Goal: Navigation & Orientation: Find specific page/section

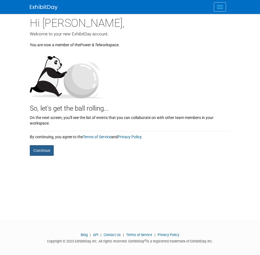
scroll to position [2, 0]
click at [36, 148] on button "Continue" at bounding box center [42, 150] width 24 height 11
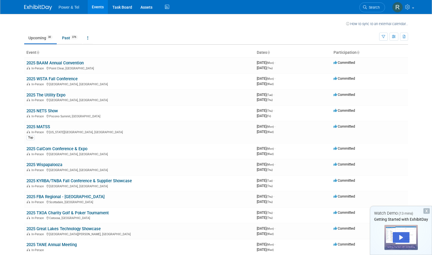
drag, startPoint x: 427, startPoint y: 210, endPoint x: 415, endPoint y: 209, distance: 12.1
click at [260, 210] on div "X" at bounding box center [427, 211] width 6 height 6
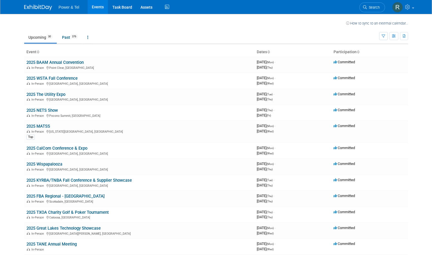
click at [69, 9] on ul "Power & Tel Events Task Board Assets Activity Feed" at bounding box center [115, 7] width 112 height 14
click at [149, 7] on link "Assets" at bounding box center [146, 7] width 20 height 14
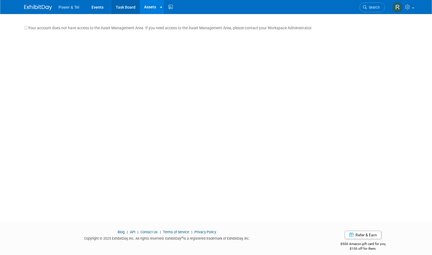
click at [128, 6] on link "Task Board" at bounding box center [126, 7] width 28 height 14
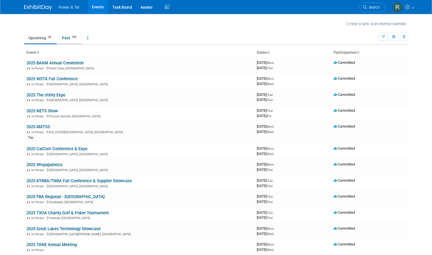
click at [70, 37] on link "Past 376" at bounding box center [70, 38] width 24 height 11
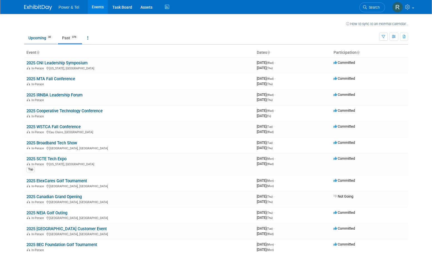
click at [38, 38] on link "Upcoming 30" at bounding box center [40, 38] width 33 height 11
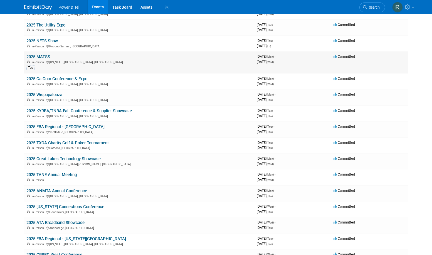
scroll to position [70, 0]
click at [31, 58] on link "2025 MATSS" at bounding box center [38, 56] width 24 height 5
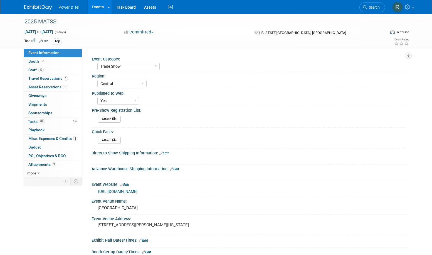
select select "Trade Show"
select select "Central"
select select "Yes"
click at [47, 77] on span "Travel Reservations 1" at bounding box center [48, 78] width 40 height 4
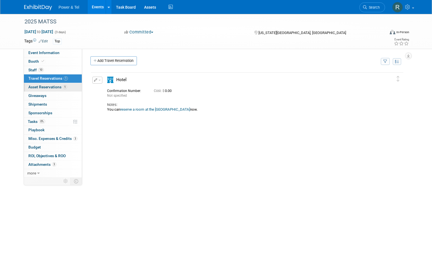
click at [40, 87] on span "Asset Reservations 1" at bounding box center [47, 87] width 39 height 4
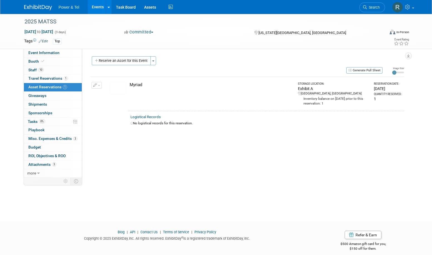
click at [119, 87] on img at bounding box center [118, 88] width 16 height 12
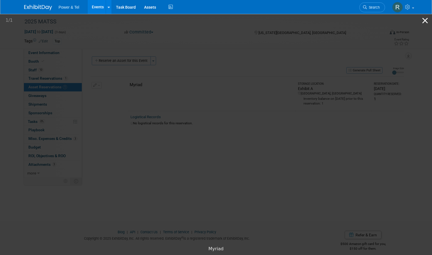
click at [427, 21] on button "Close gallery" at bounding box center [426, 20] width 14 height 13
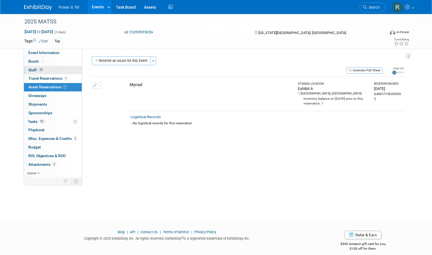
click at [32, 70] on span "Staff 10" at bounding box center [35, 70] width 15 height 4
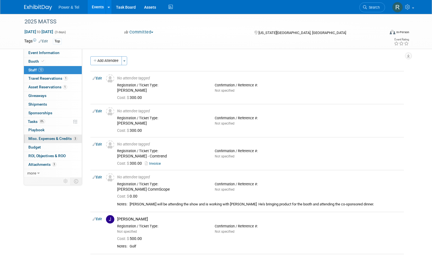
click at [32, 137] on span "Misc. Expenses & Credits 3" at bounding box center [52, 138] width 49 height 4
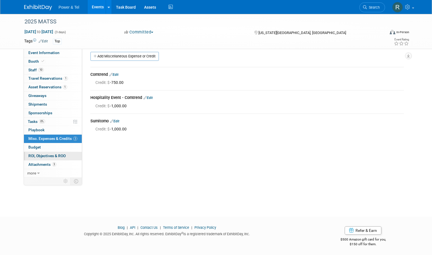
scroll to position [5, 0]
click at [38, 148] on span "Budget" at bounding box center [34, 147] width 13 height 4
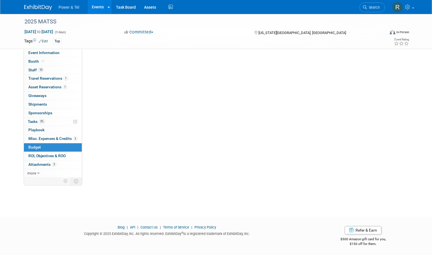
scroll to position [0, 0]
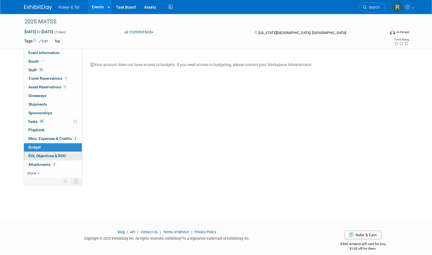
click at [42, 157] on span "ROI, Objectives & ROO 0" at bounding box center [46, 155] width 37 height 4
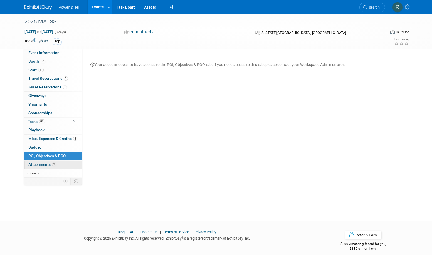
click at [36, 162] on link "3 Attachments 3" at bounding box center [53, 164] width 58 height 8
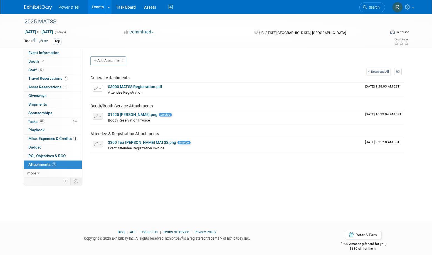
click at [34, 9] on img at bounding box center [38, 8] width 28 height 6
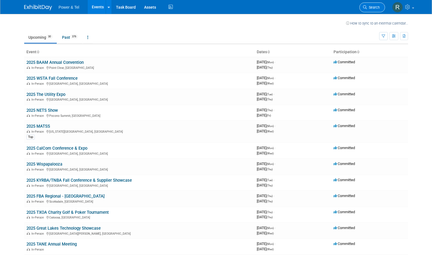
scroll to position [1, 0]
click at [41, 8] on img at bounding box center [38, 8] width 28 height 6
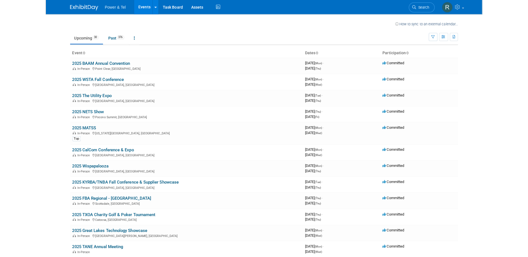
scroll to position [0, 0]
